Goal: Navigation & Orientation: Find specific page/section

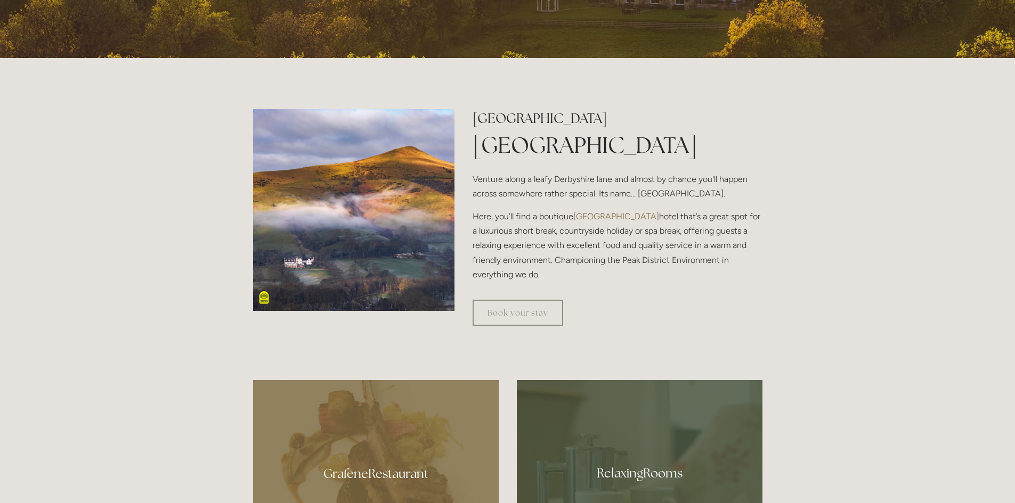
scroll to position [373, 0]
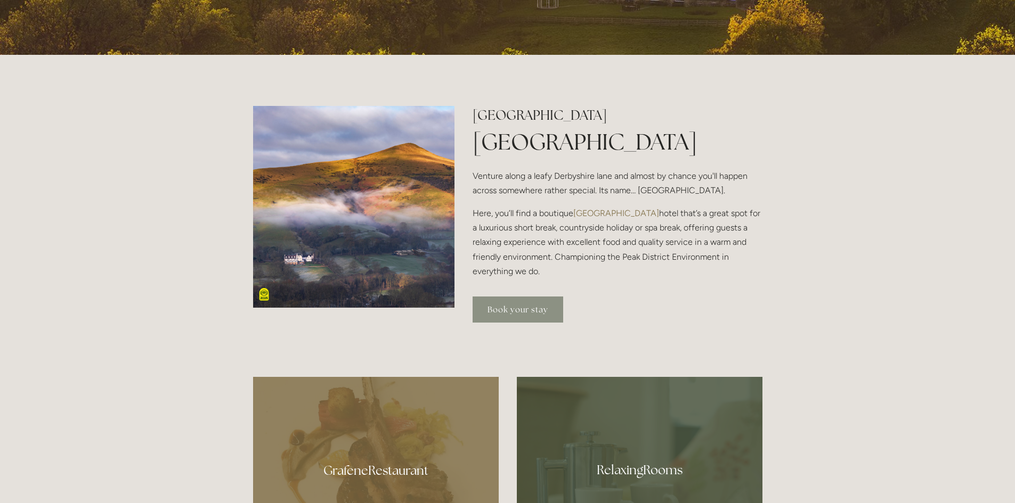
click at [535, 307] on link "Book your stay" at bounding box center [517, 310] width 91 height 26
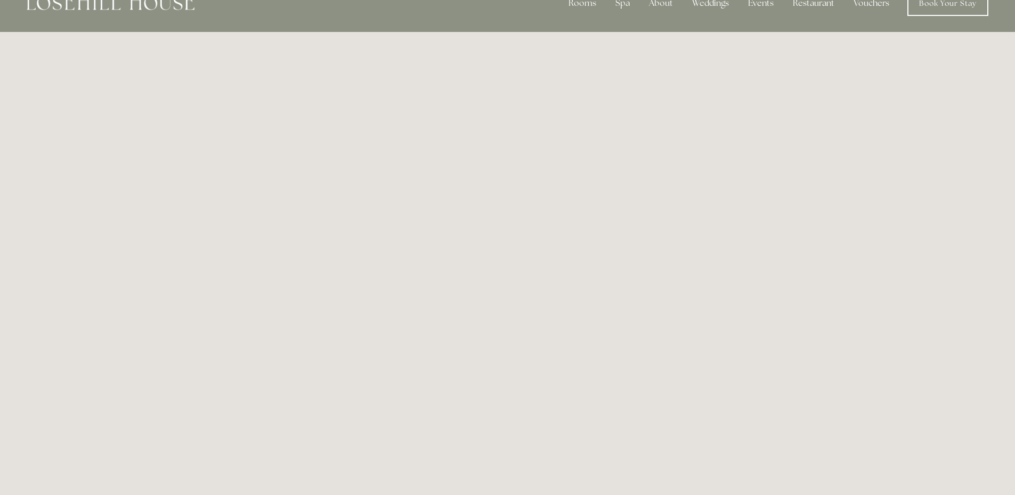
scroll to position [5, 0]
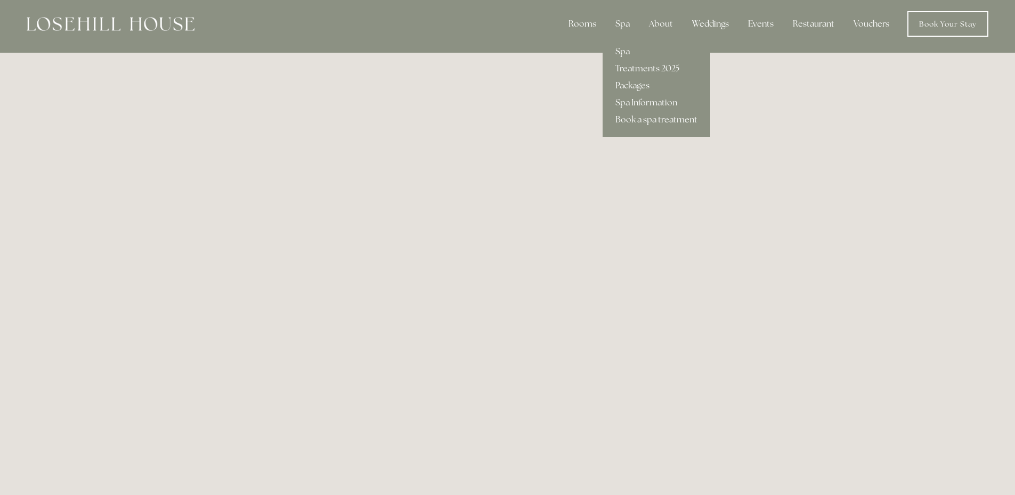
click at [619, 50] on link "Spa" at bounding box center [656, 51] width 108 height 17
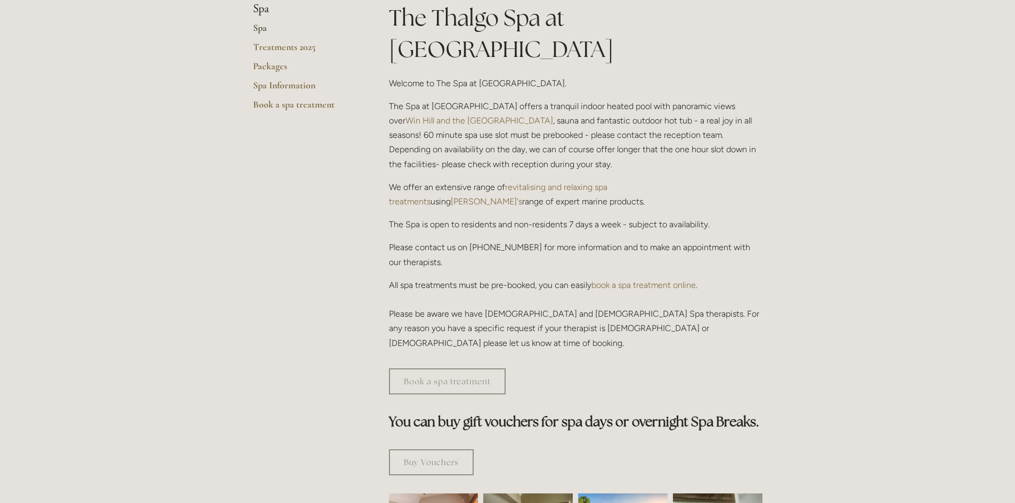
scroll to position [266, 0]
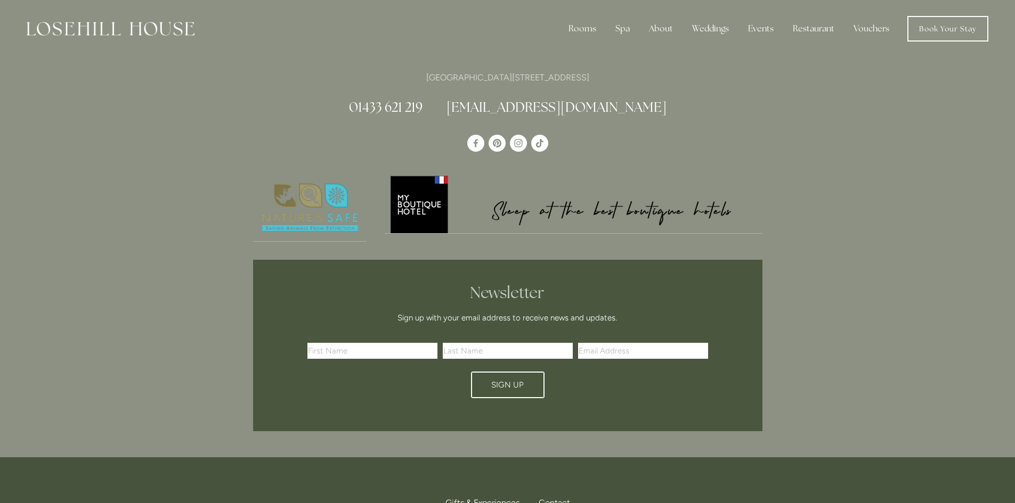
scroll to position [5, 0]
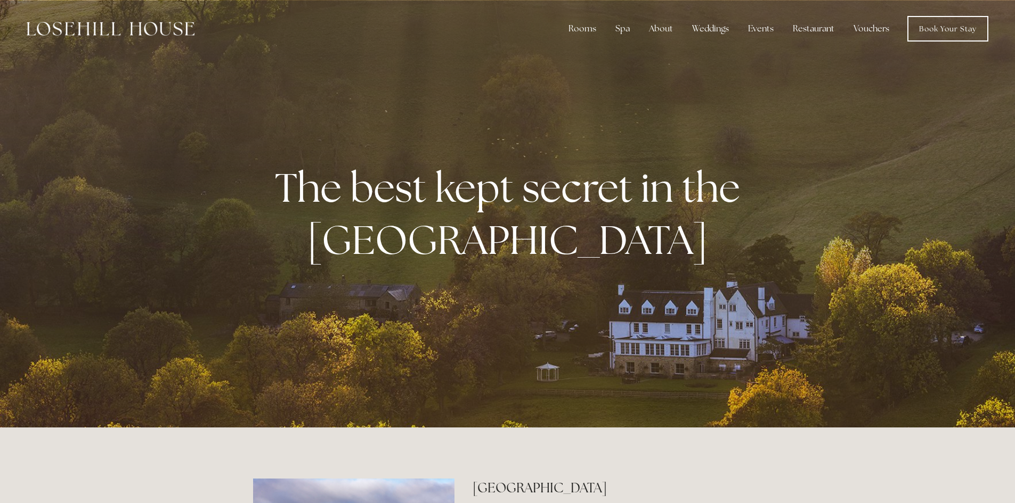
scroll to position [373, 0]
